Goal: Task Accomplishment & Management: Complete application form

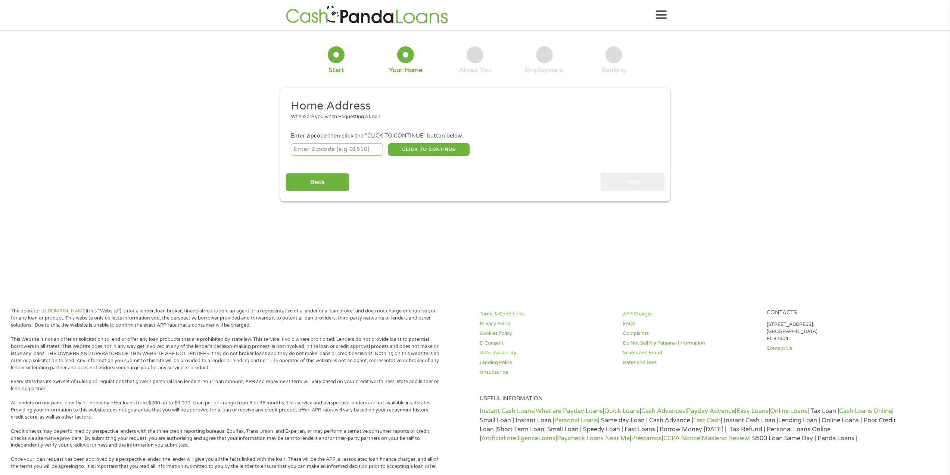
click at [361, 147] on input "number" at bounding box center [337, 149] width 92 height 13
type input "78245"
select select "[US_STATE]"
click at [425, 147] on button "CLICK TO CONTINUE" at bounding box center [428, 149] width 81 height 13
type input "78245"
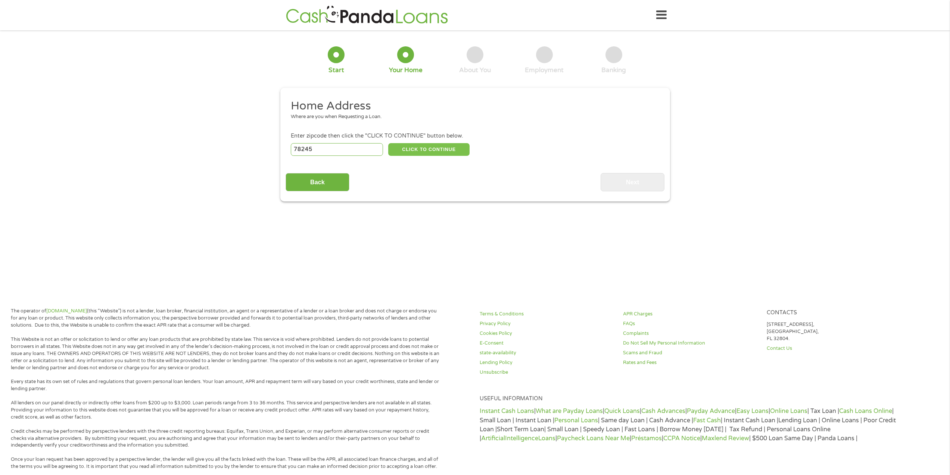
type input "San Antonio"
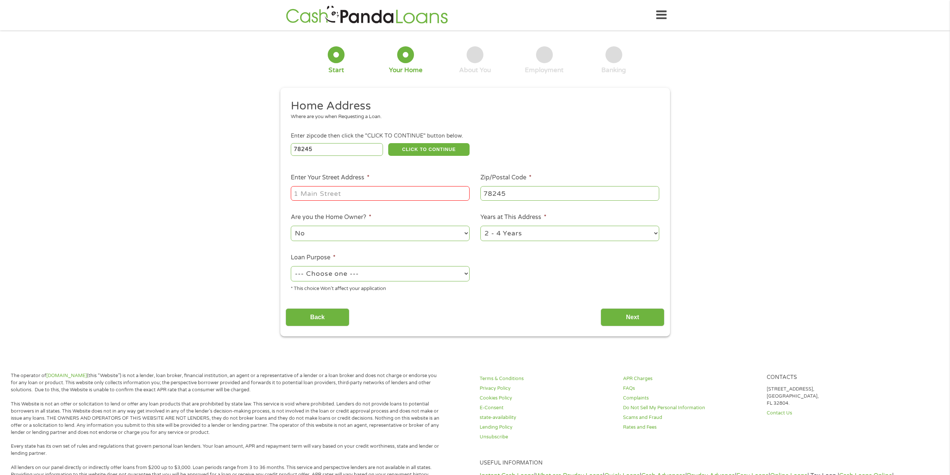
click at [399, 190] on input "Enter Your Street Address *" at bounding box center [380, 193] width 179 height 14
type input "12827 [GEOGRAPHIC_DATA][PERSON_NAME]"
click at [375, 230] on select "No Yes" at bounding box center [380, 233] width 179 height 15
select select "yes"
click at [291, 226] on select "No Yes" at bounding box center [380, 233] width 179 height 15
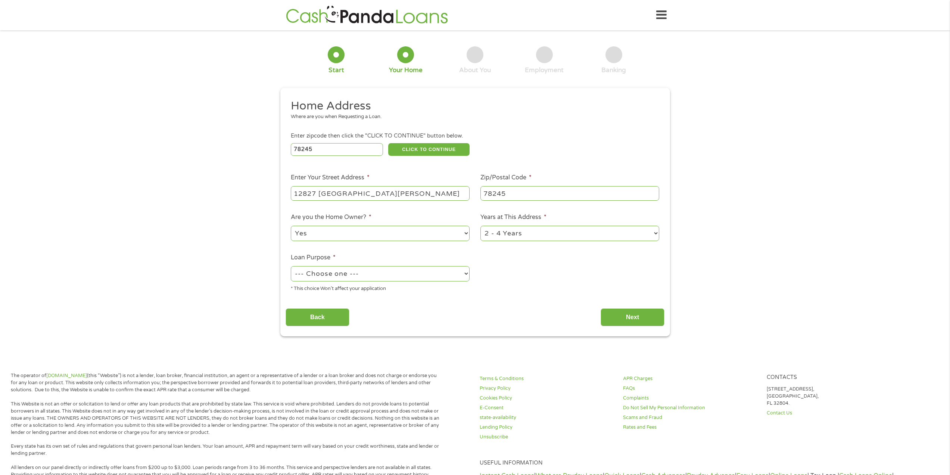
click at [381, 274] on select "--- Choose one --- Pay Bills Debt Consolidation Home Improvement Major Purchase…" at bounding box center [380, 273] width 179 height 15
select select "paybills"
click at [291, 266] on select "--- Choose one --- Pay Bills Debt Consolidation Home Improvement Major Purchase…" at bounding box center [380, 273] width 179 height 15
click at [614, 319] on input "Next" at bounding box center [633, 317] width 64 height 18
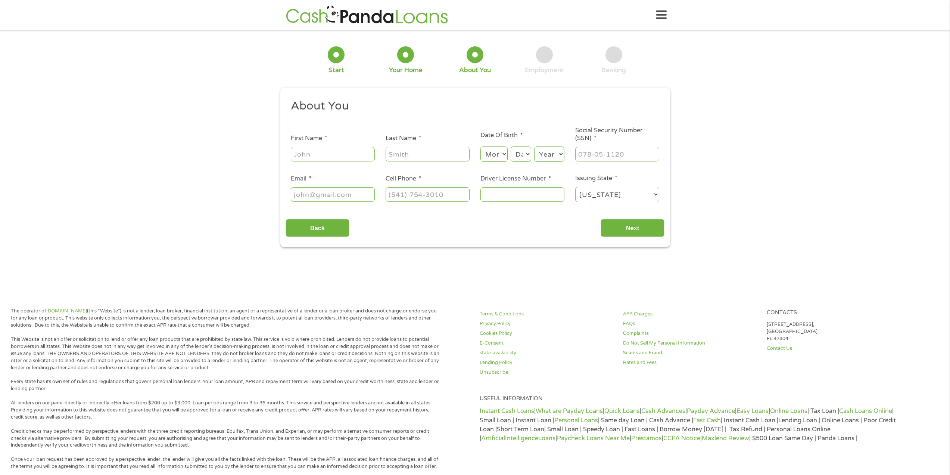
click at [349, 147] on input "First Name *" at bounding box center [333, 154] width 84 height 14
type input "[PERSON_NAME]"
select select "2"
select select "10"
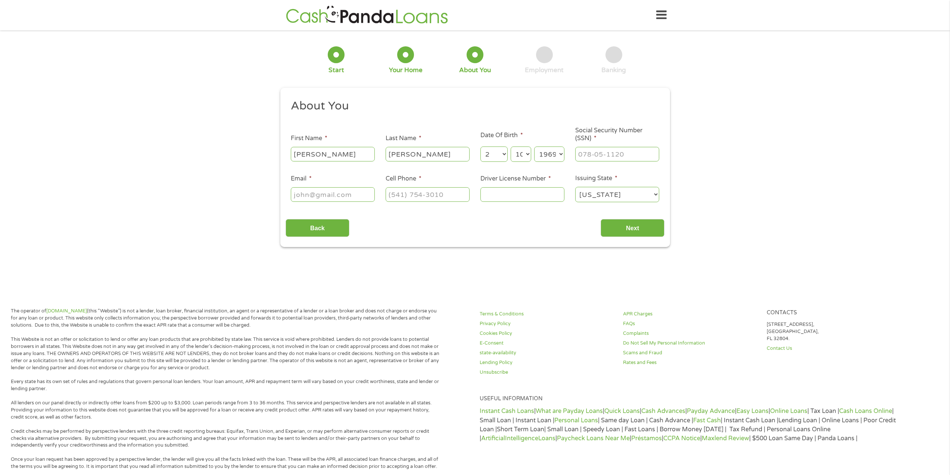
select select "1964"
click at [528, 153] on select "Day 1 2 3 4 5 6 7 8 9 10 11 12 13 14 15 16 17 18 19 20 21 22 23 24 25 26 27 28 …" at bounding box center [521, 153] width 20 height 15
select select "11"
click at [511, 146] on select "Day 1 2 3 4 5 6 7 8 9 10 11 12 13 14 15 16 17 18 19 20 21 22 23 24 25 26 27 28 …" at bounding box center [521, 153] width 20 height 15
click at [598, 154] on input "___-__-____" at bounding box center [617, 154] width 84 height 14
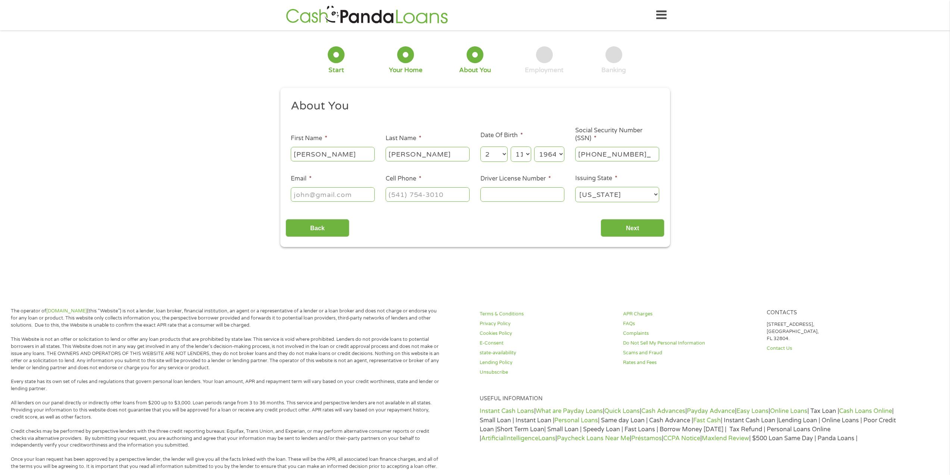
type input "451-35-5523"
click at [358, 189] on input "Email *" at bounding box center [333, 194] width 84 height 14
type input "[EMAIL_ADDRESS][DOMAIN_NAME]"
type input "[PHONE_NUMBER]"
click at [503, 195] on input "Driver License Number *" at bounding box center [523, 194] width 84 height 14
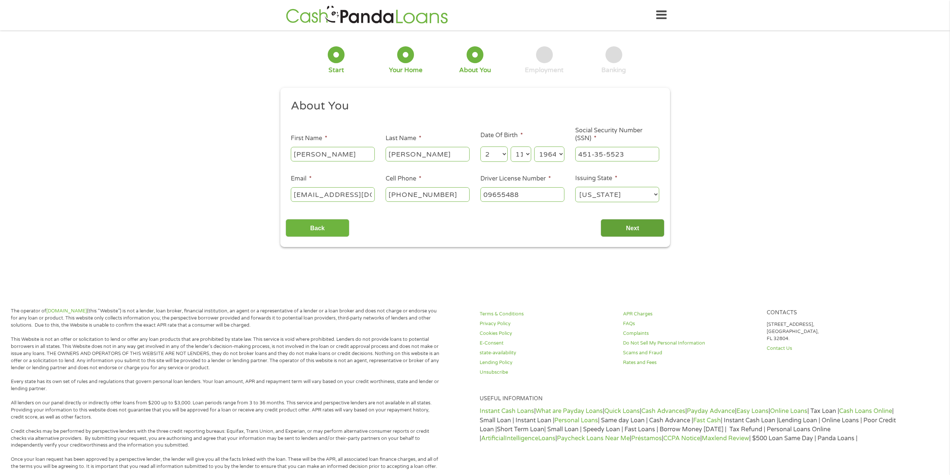
type input "09655488"
click at [619, 229] on input "Next" at bounding box center [633, 228] width 64 height 18
click at [628, 227] on input "Next" at bounding box center [633, 228] width 64 height 18
click at [641, 193] on select "[US_STATE] [US_STATE] [US_STATE] [US_STATE] [US_STATE] [US_STATE] [US_STATE] [U…" at bounding box center [617, 194] width 84 height 15
click at [575, 187] on select "[US_STATE] [US_STATE] [US_STATE] [US_STATE] [US_STATE] [US_STATE] [US_STATE] [U…" at bounding box center [617, 194] width 84 height 15
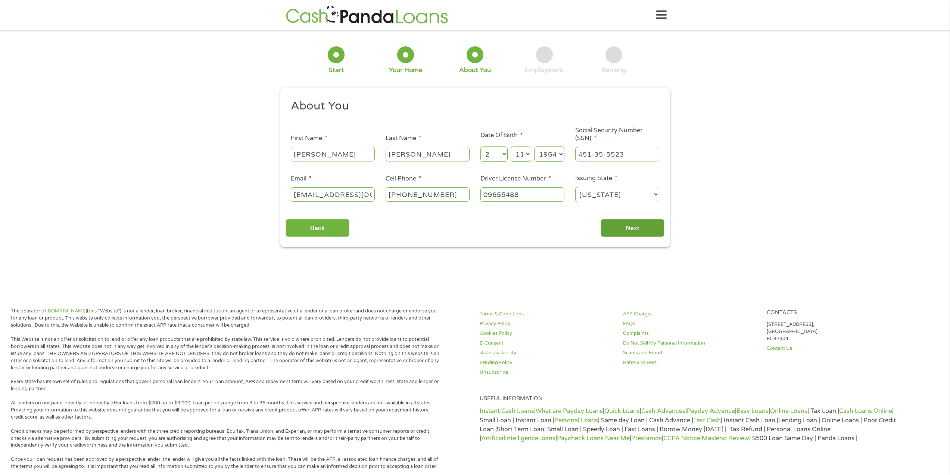
click at [633, 229] on input "Next" at bounding box center [633, 228] width 64 height 18
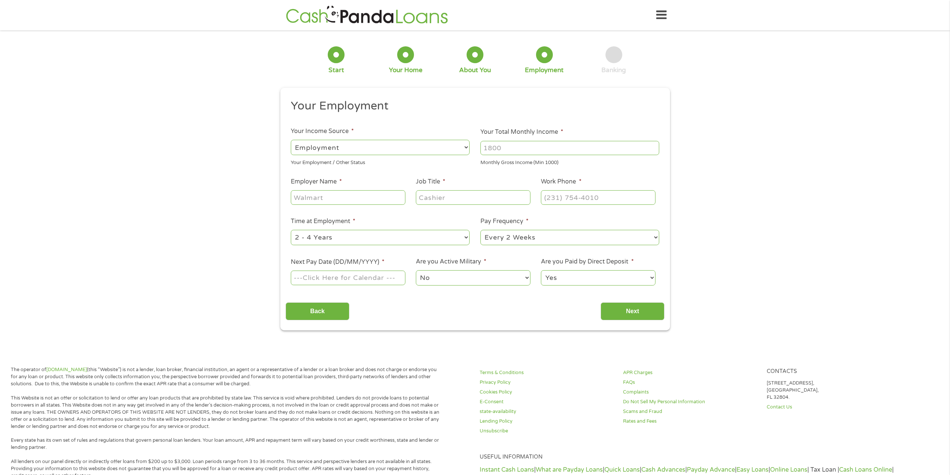
click at [396, 144] on select "--- Choose one --- Employment [DEMOGRAPHIC_DATA] Benefits" at bounding box center [380, 147] width 179 height 15
click at [291, 140] on select "--- Choose one --- Employment [DEMOGRAPHIC_DATA] Benefits" at bounding box center [380, 147] width 179 height 15
drag, startPoint x: 510, startPoint y: 147, endPoint x: 448, endPoint y: 146, distance: 61.6
click at [448, 146] on ul "Your Employment Your Income Source * --- Choose one --- Employment [DEMOGRAPHIC…" at bounding box center [475, 195] width 379 height 193
type input "3500"
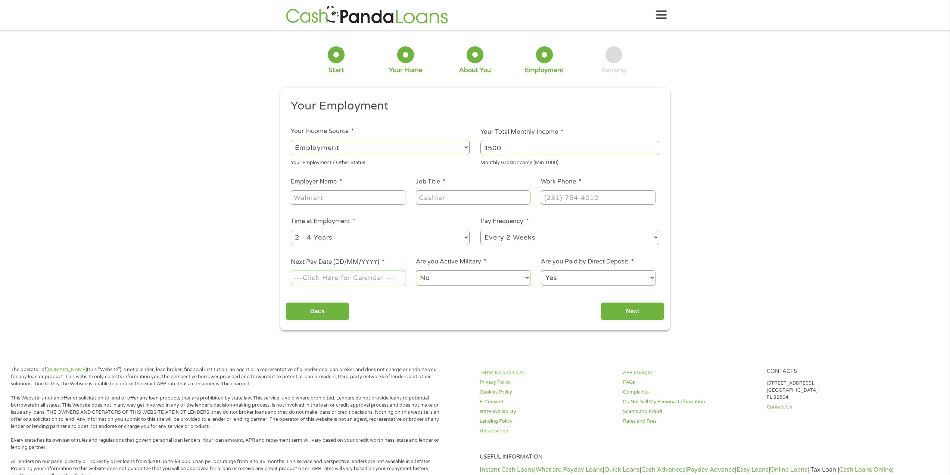
click at [383, 193] on input "Employer Name *" at bounding box center [348, 197] width 114 height 14
type input "Apple Leasing"
type input "Leasing Consultant"
type input "[PHONE_NUMBER]"
select select "12months"
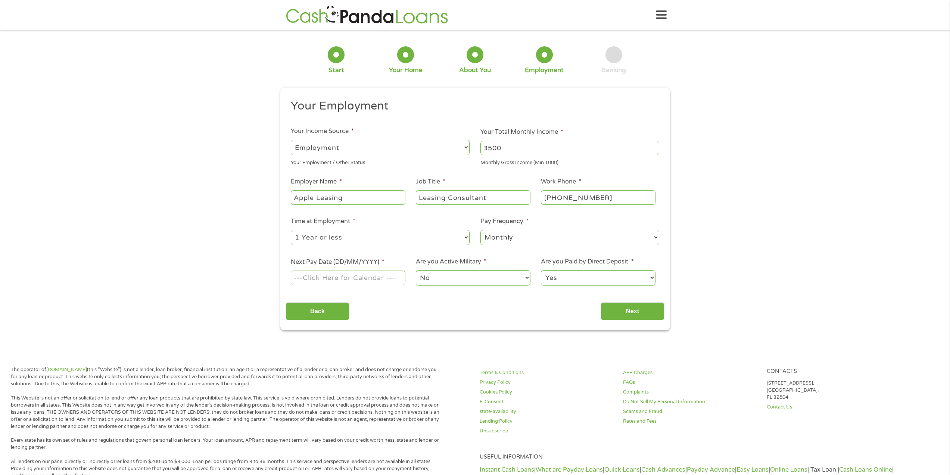
select select "semimonthly"
click at [413, 312] on div "Back Next" at bounding box center [475, 308] width 379 height 24
click at [383, 278] on input "Next Pay Date (DD/MM/YYYY) *" at bounding box center [348, 277] width 114 height 14
type input "[DATE]"
click at [451, 277] on select "No Yes" at bounding box center [473, 277] width 114 height 15
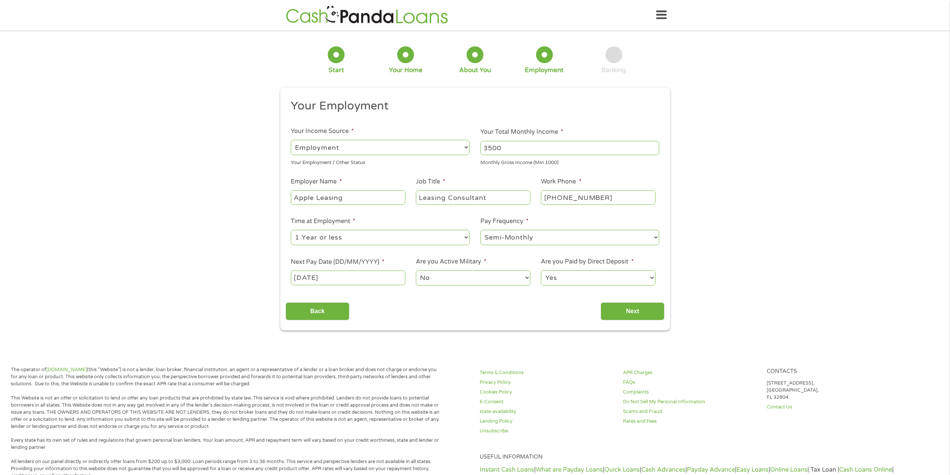
click at [451, 277] on select "No Yes" at bounding box center [473, 277] width 114 height 15
click at [628, 304] on input "Next" at bounding box center [633, 311] width 64 height 18
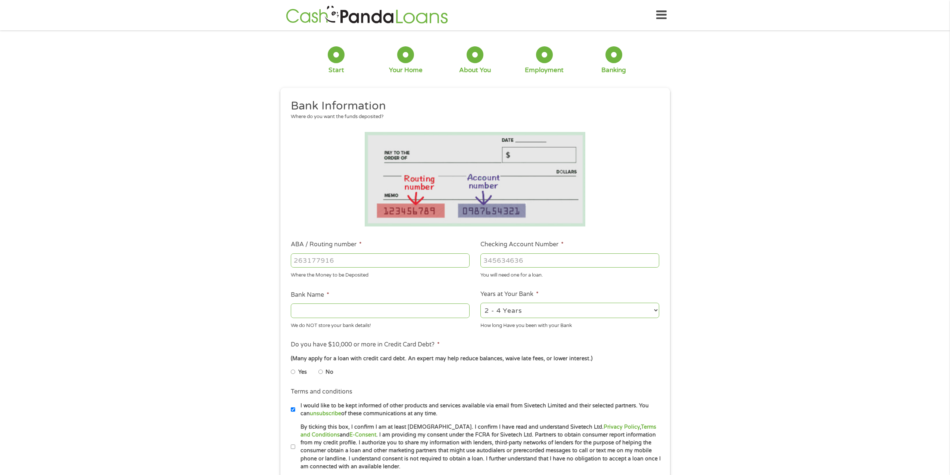
click at [386, 257] on input "ABA / Routing number *" at bounding box center [380, 260] width 179 height 14
type input "111000614"
type input "JPMORGAN CHASE BANK NA"
type input "111000614"
type input "527518396"
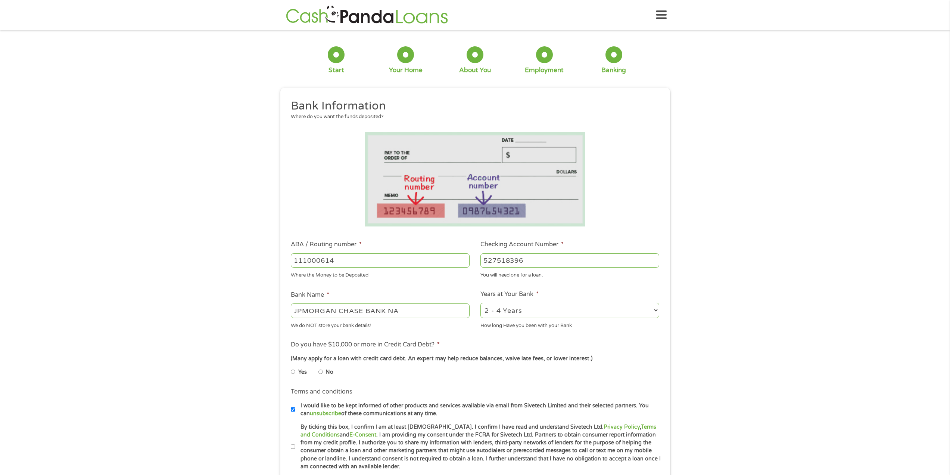
click at [656, 310] on select "2 - 4 Years 6 - 12 Months 1 - 2 Years Over 4 Years" at bounding box center [570, 309] width 179 height 15
click at [481, 302] on select "2 - 4 Years 6 - 12 Months 1 - 2 Years Over 4 Years" at bounding box center [570, 309] width 179 height 15
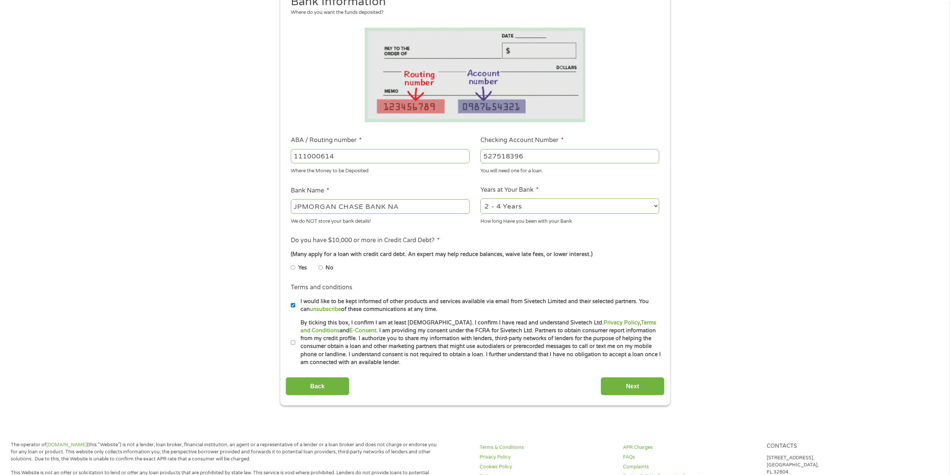
scroll to position [112, 0]
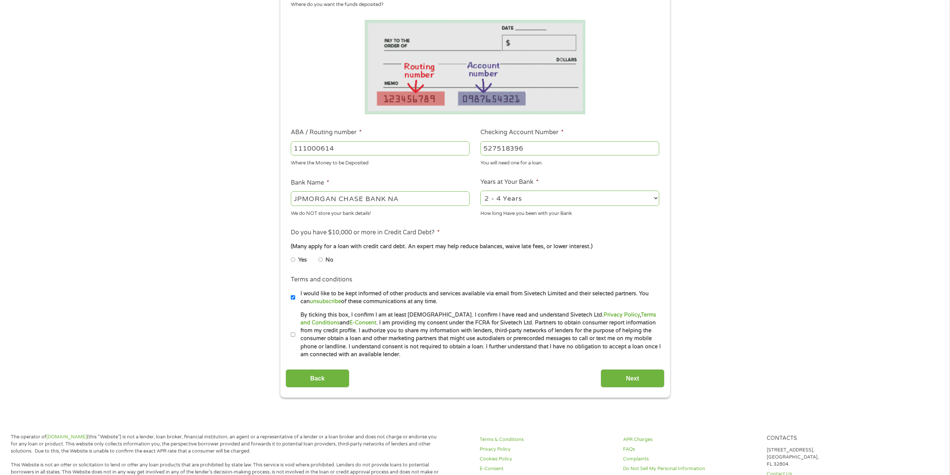
click at [293, 257] on input "Yes" at bounding box center [293, 260] width 4 height 12
radio input "true"
click at [293, 298] on input "I would like to be kept informed of other products and services available via e…" at bounding box center [293, 297] width 4 height 12
checkbox input "false"
click at [292, 333] on input "By ticking this box, I confirm I am at least [DEMOGRAPHIC_DATA]. I confirm I ha…" at bounding box center [293, 335] width 4 height 12
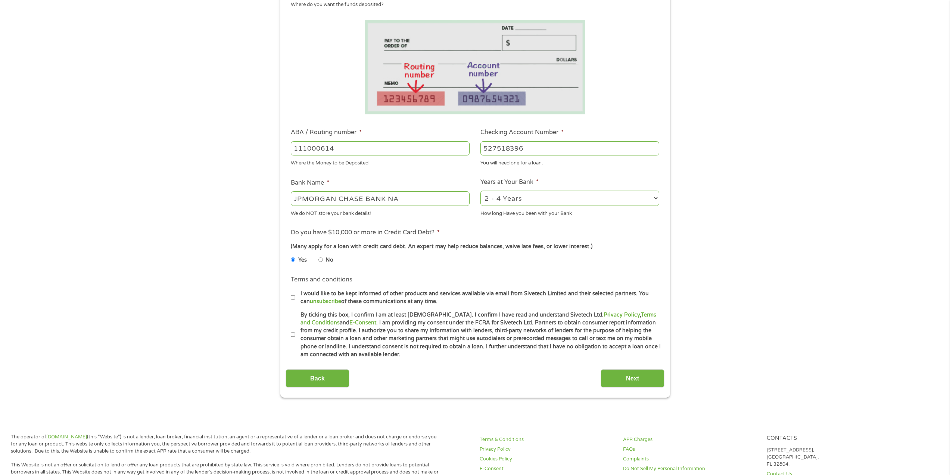
checkbox input "true"
click at [633, 382] on input "Next" at bounding box center [633, 378] width 64 height 18
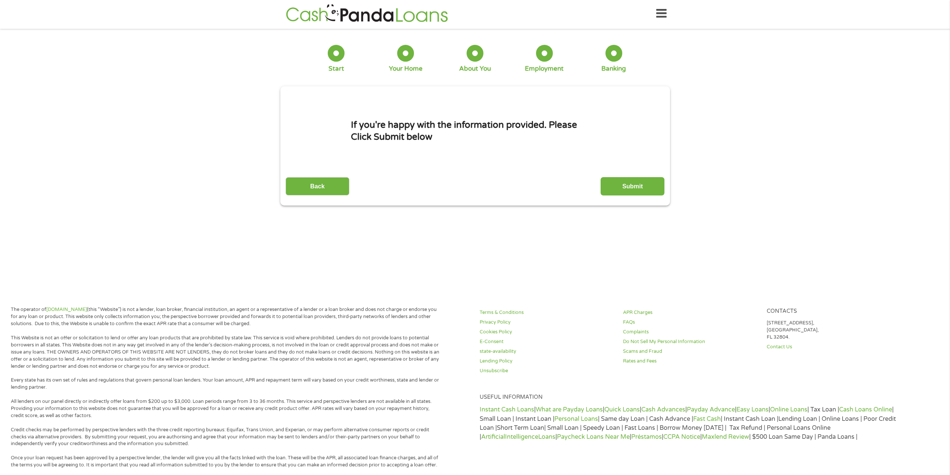
scroll to position [0, 0]
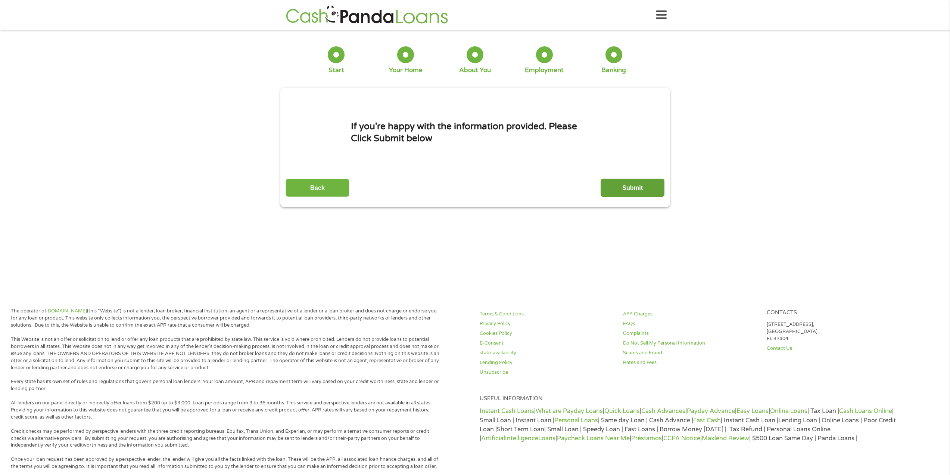
click at [628, 184] on input "Submit" at bounding box center [633, 187] width 64 height 18
